Goal: Use online tool/utility

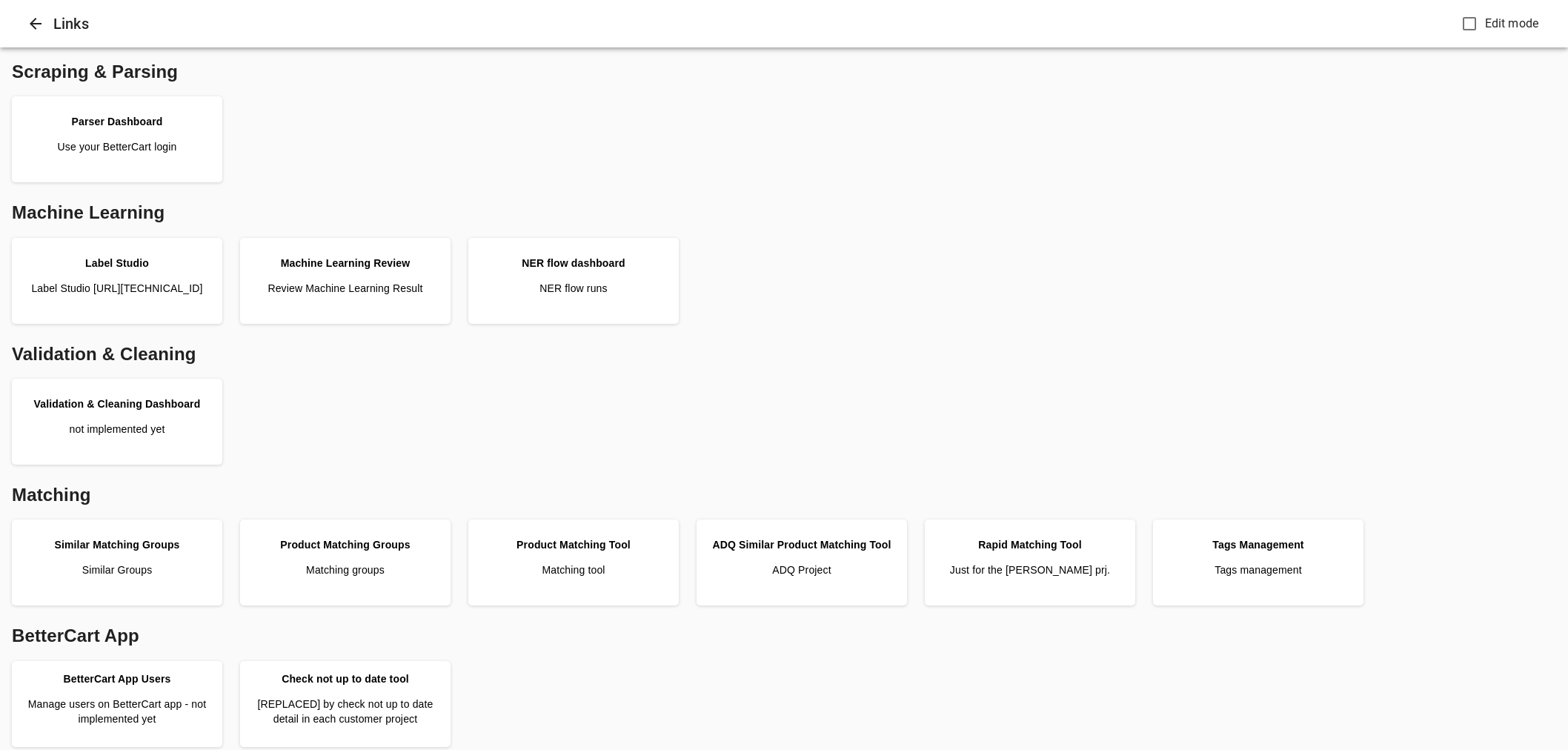
scroll to position [370, 0]
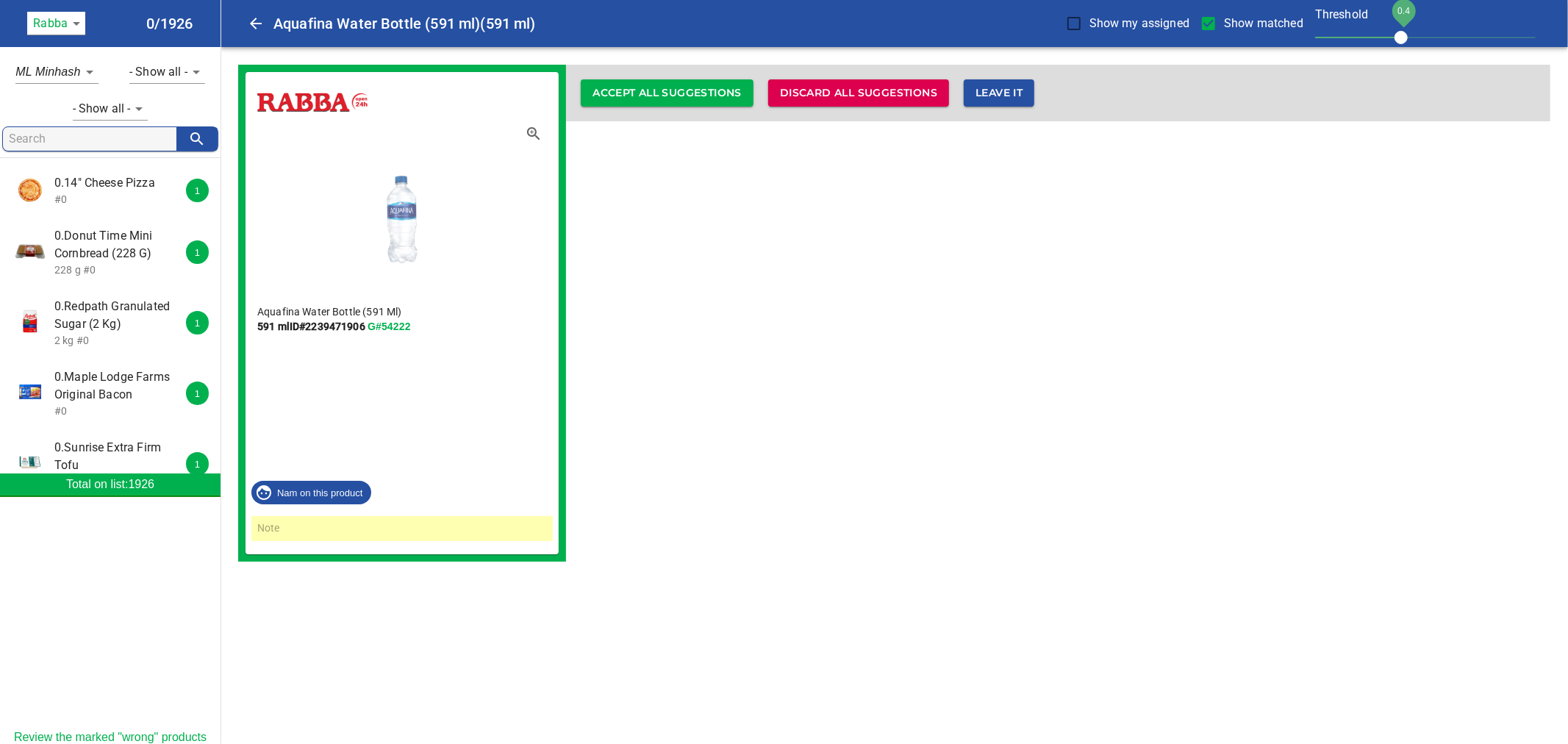
scroll to position [326, 0]
